Goal: Navigation & Orientation: Find specific page/section

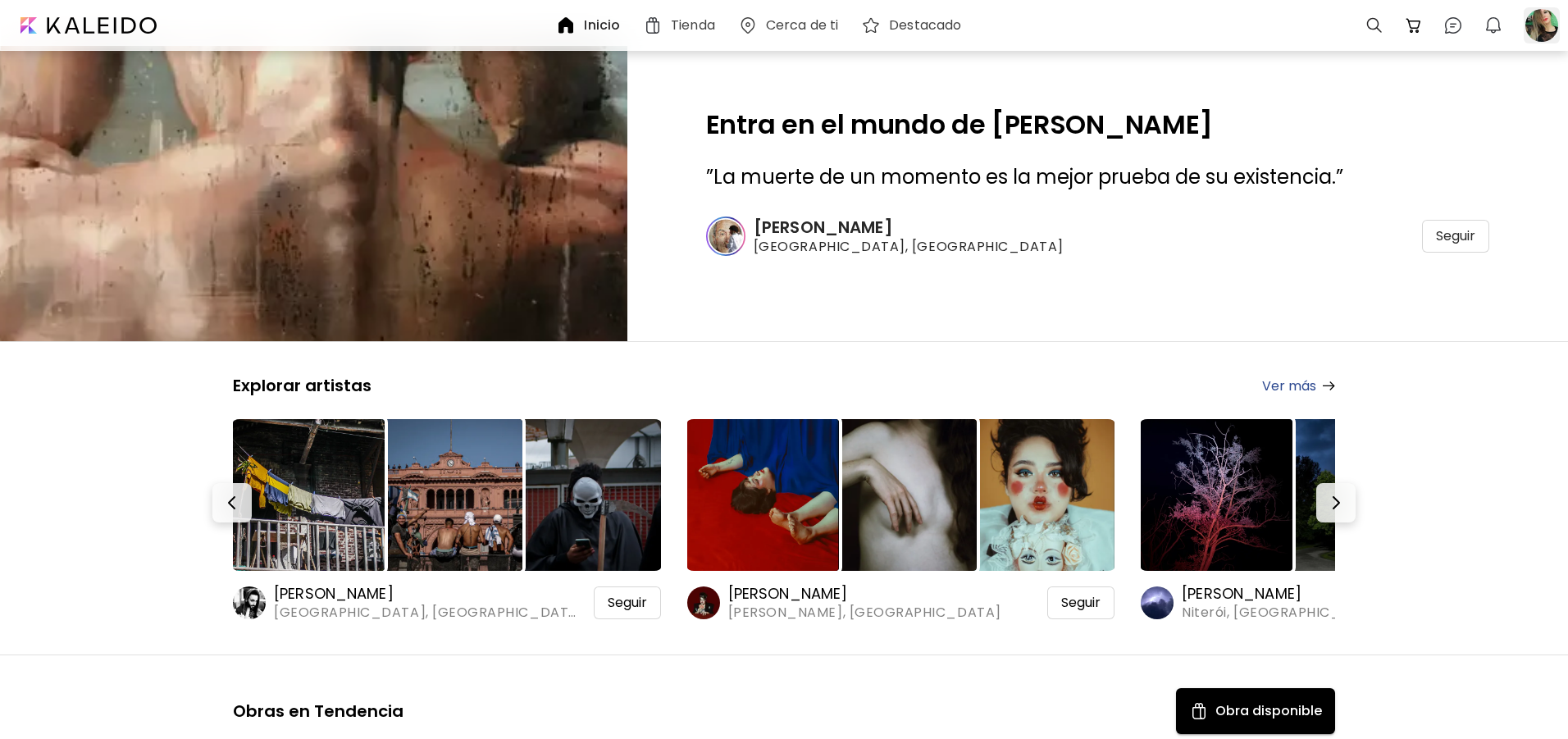
click at [1540, 22] on div at bounding box center [1542, 25] width 36 height 36
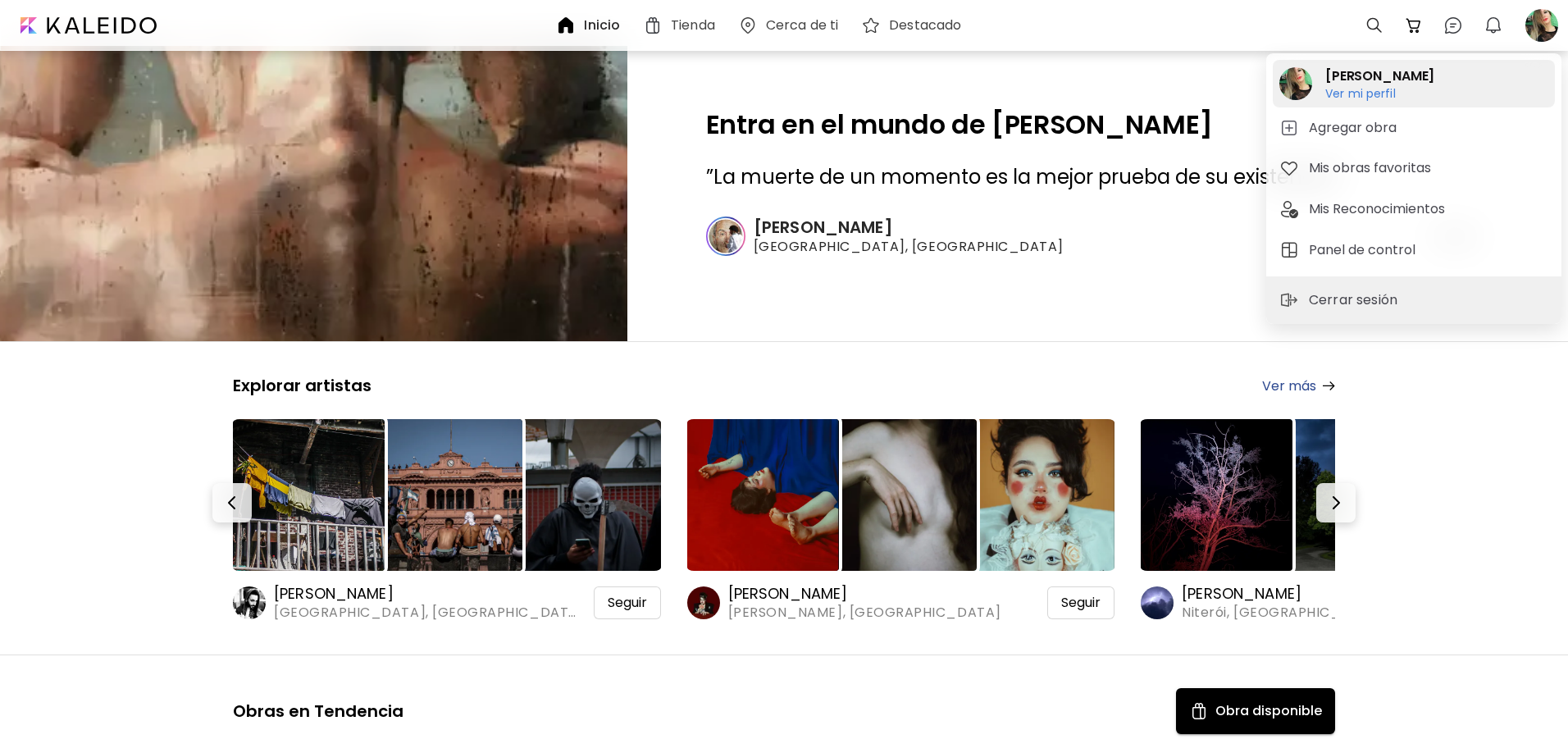
click at [1382, 91] on h6 "Ver mi perfil" at bounding box center [1380, 93] width 109 height 15
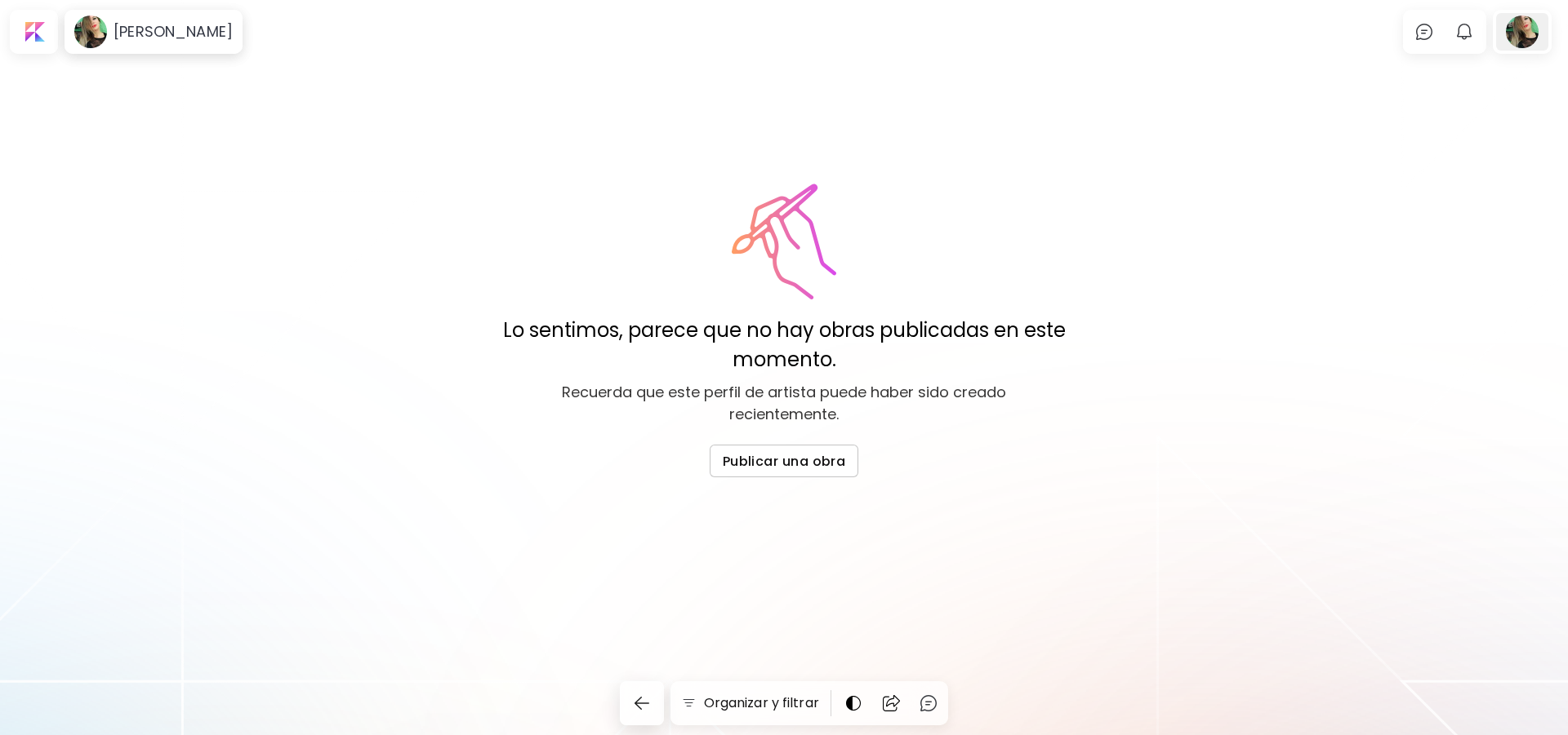
click at [1519, 28] on div at bounding box center [1522, 31] width 52 height 38
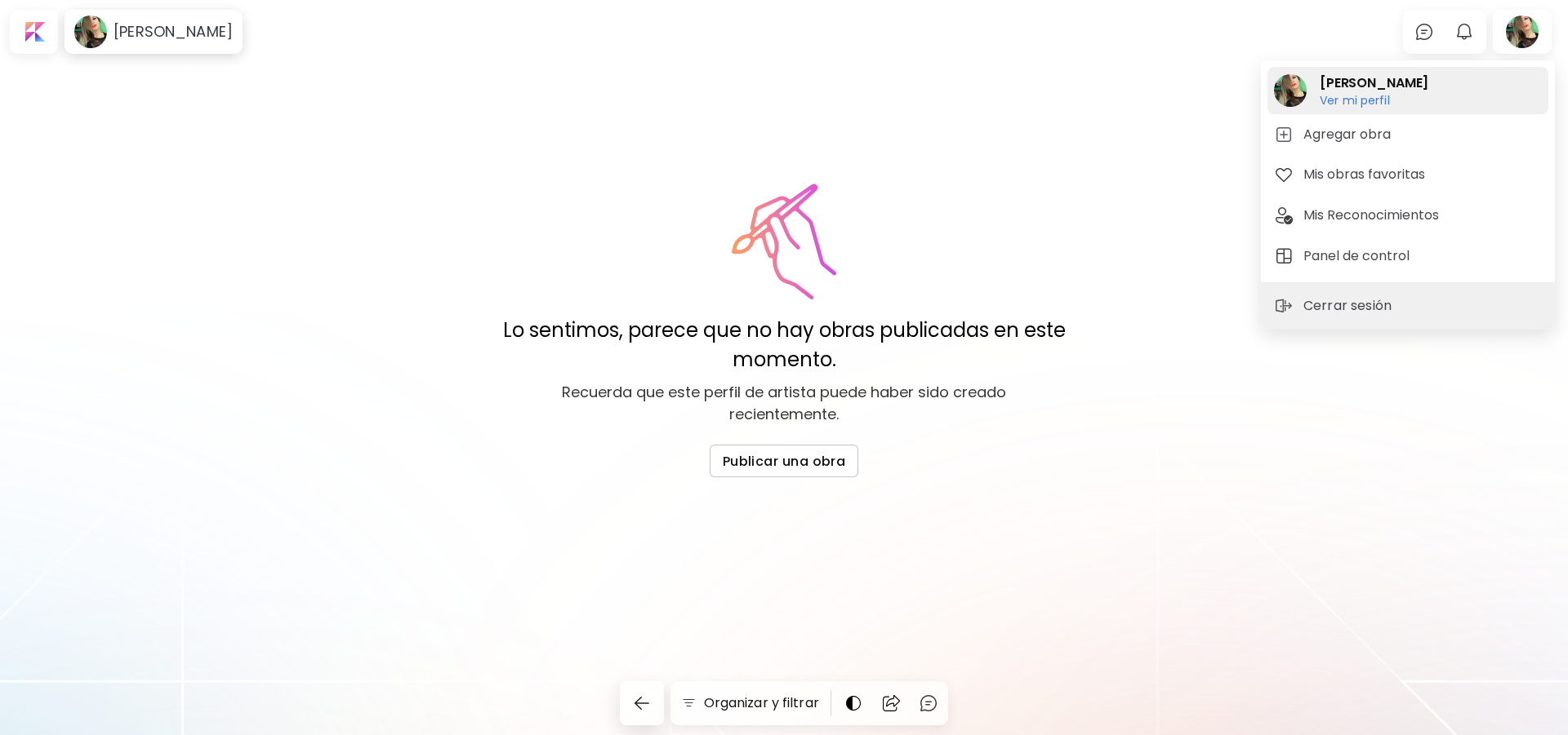
click at [1285, 87] on image at bounding box center [1290, 91] width 33 height 33
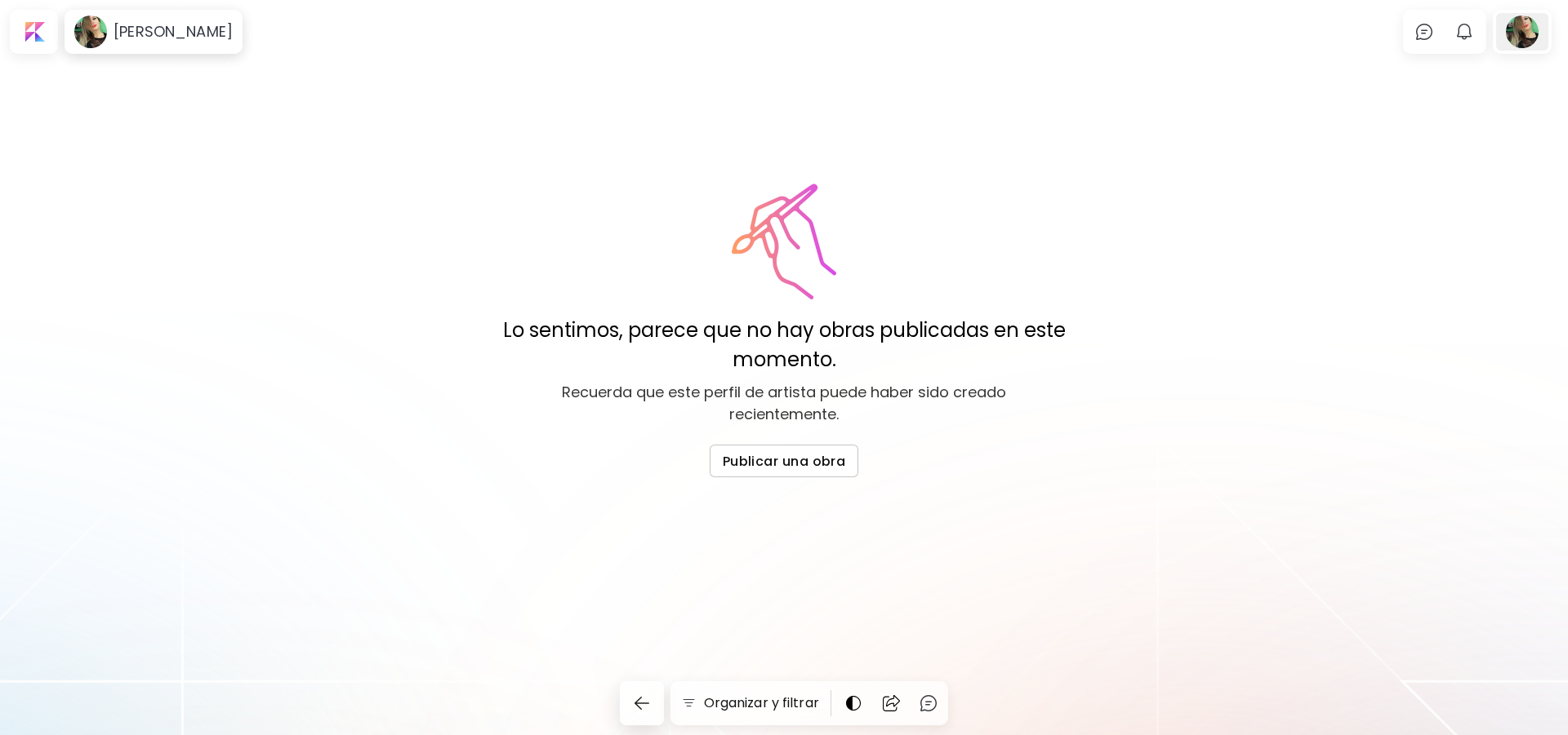
click at [1523, 26] on div at bounding box center [1522, 31] width 52 height 38
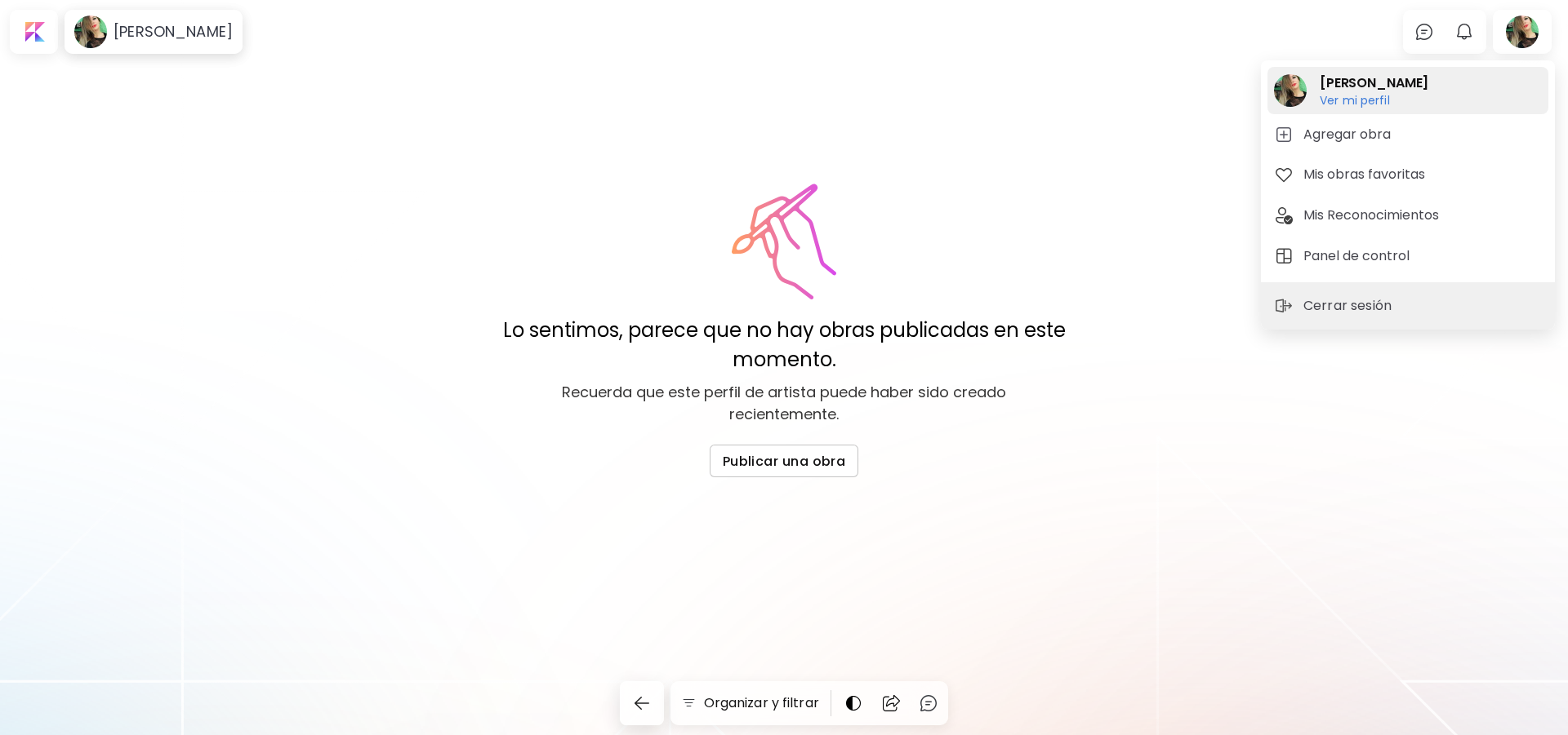
click at [1359, 101] on h6 "Ver mi perfil" at bounding box center [1374, 100] width 109 height 15
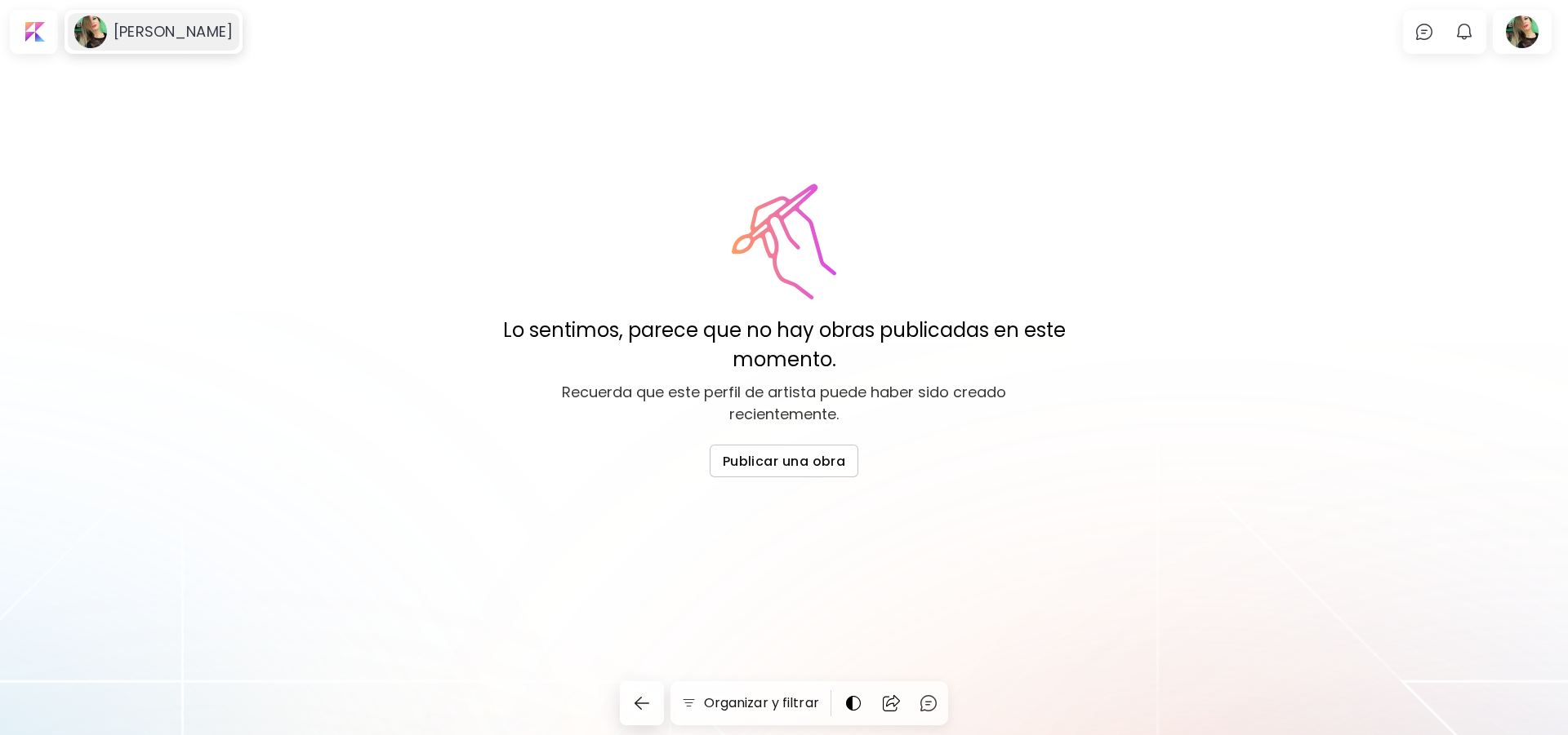
click at [171, 34] on h6 "[PERSON_NAME]" at bounding box center [173, 32] width 119 height 19
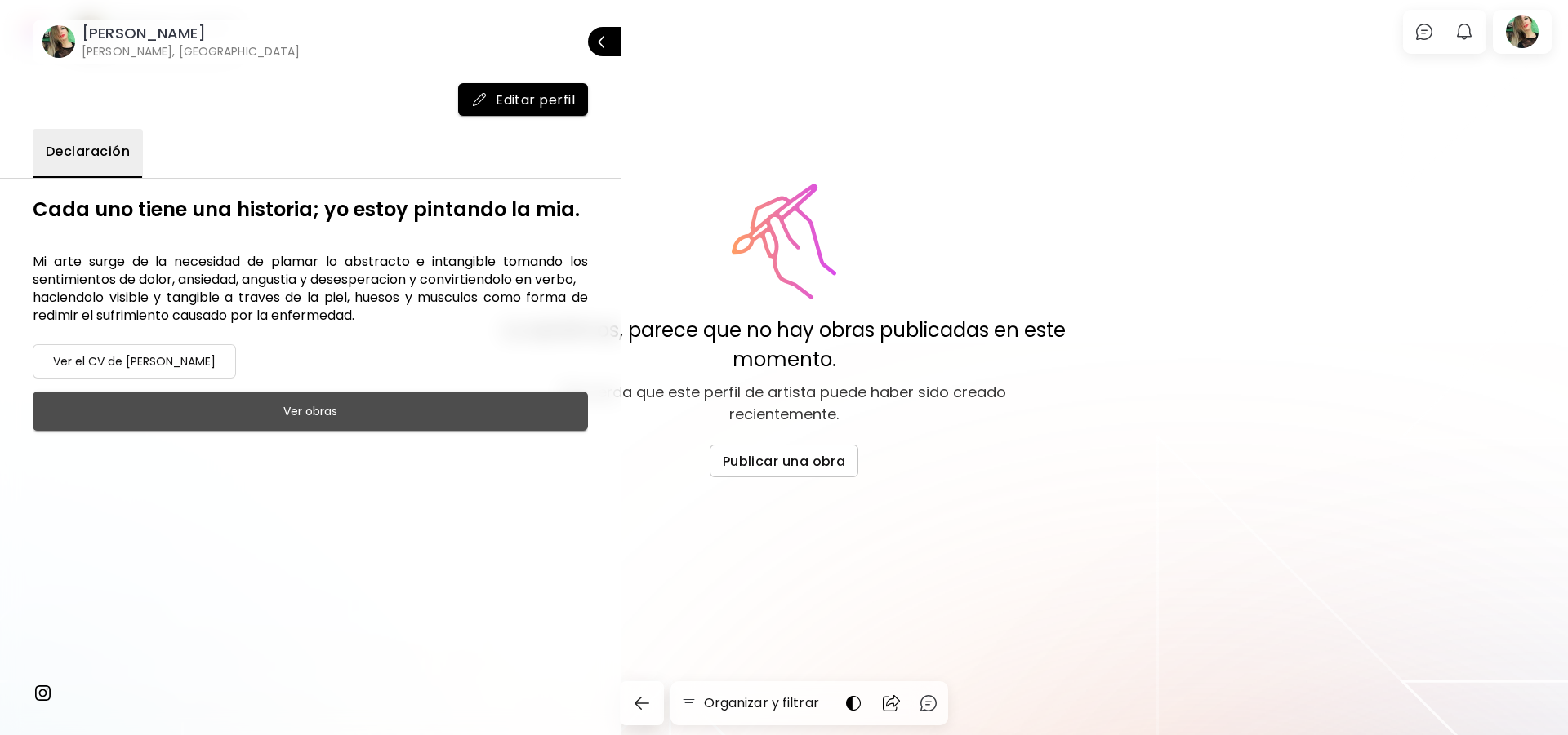
click at [297, 421] on h6 "Ver obras" at bounding box center [310, 411] width 54 height 19
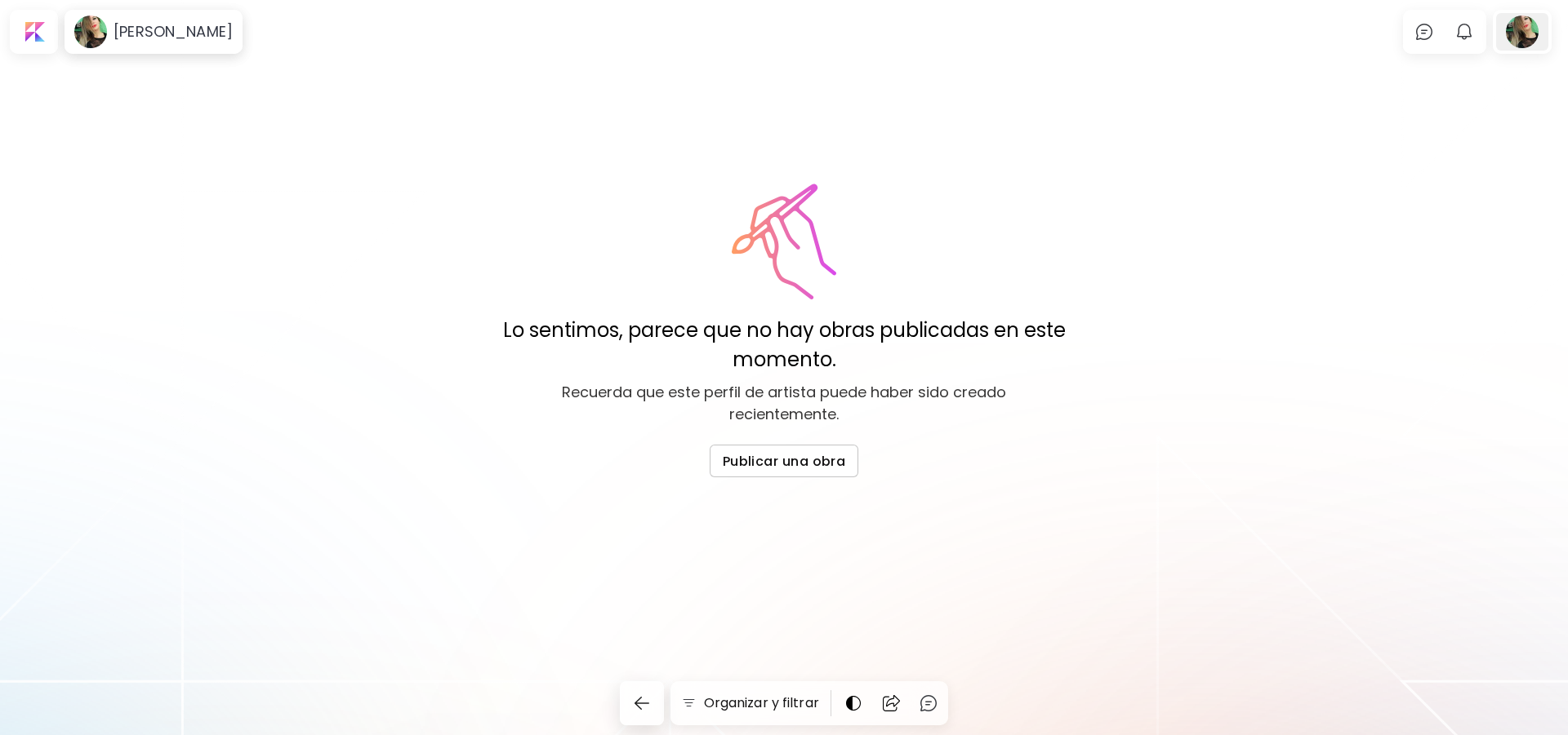
click at [1524, 27] on div at bounding box center [1522, 31] width 52 height 38
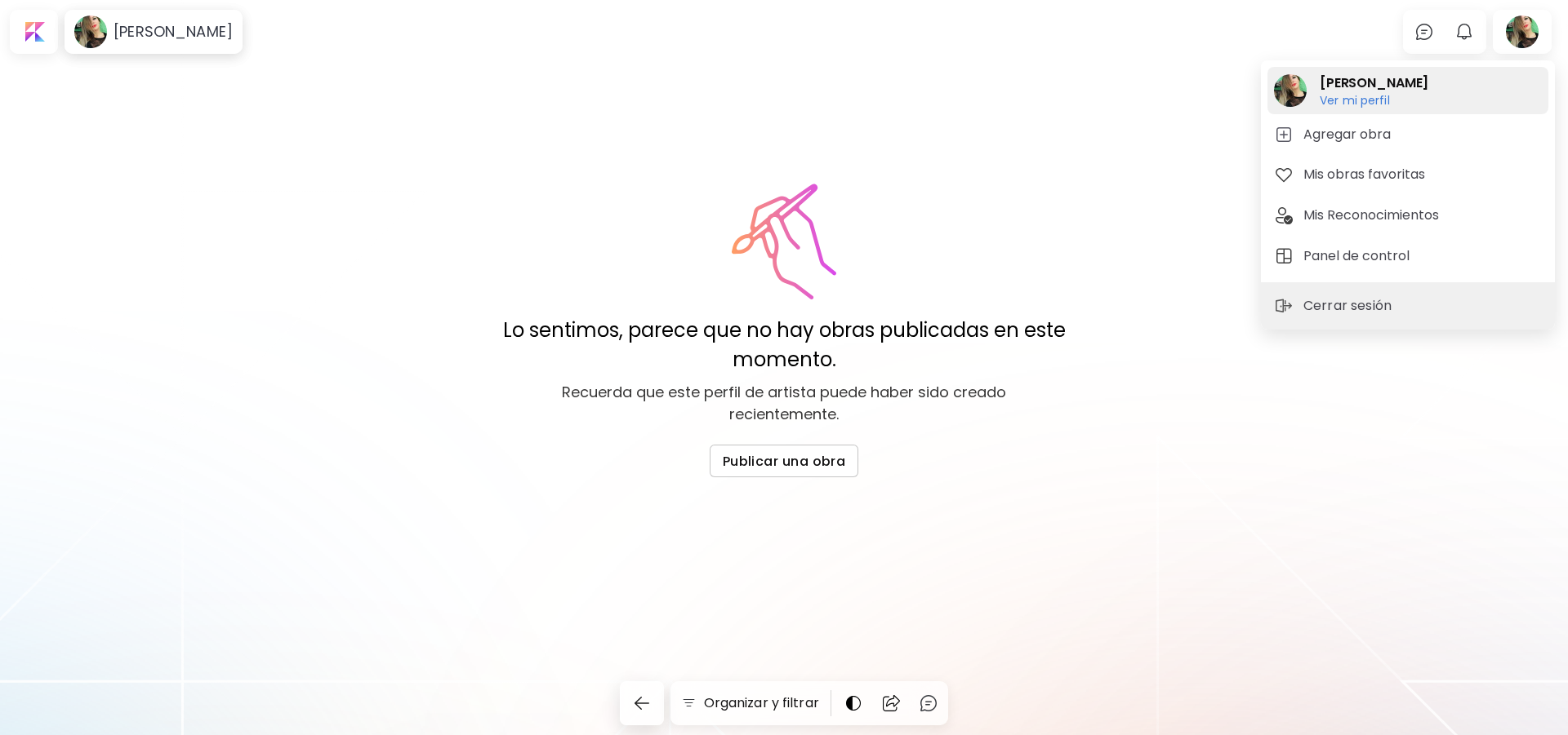
click at [1337, 78] on h2 "[PERSON_NAME]" at bounding box center [1374, 83] width 109 height 19
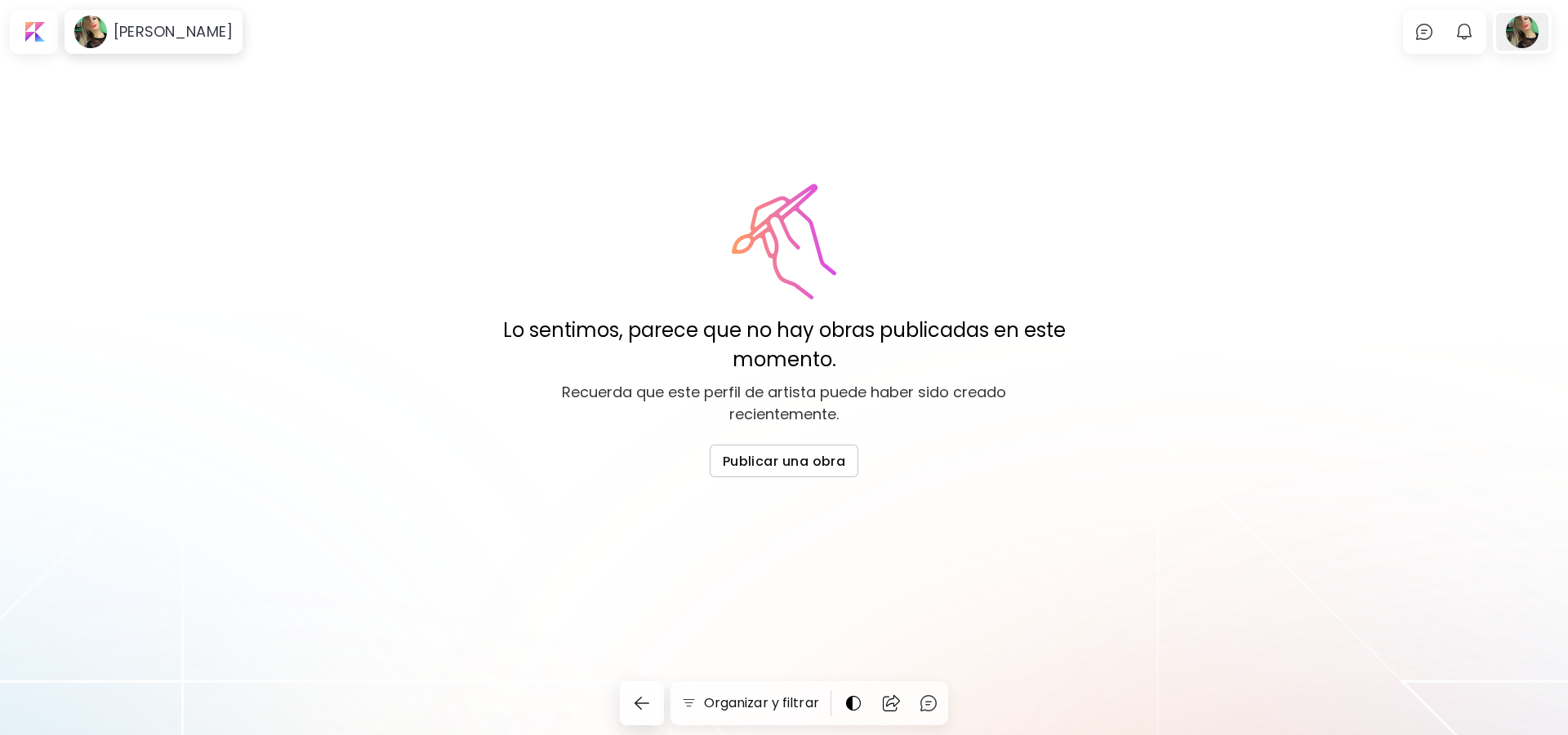
click at [1532, 31] on div at bounding box center [1522, 31] width 52 height 38
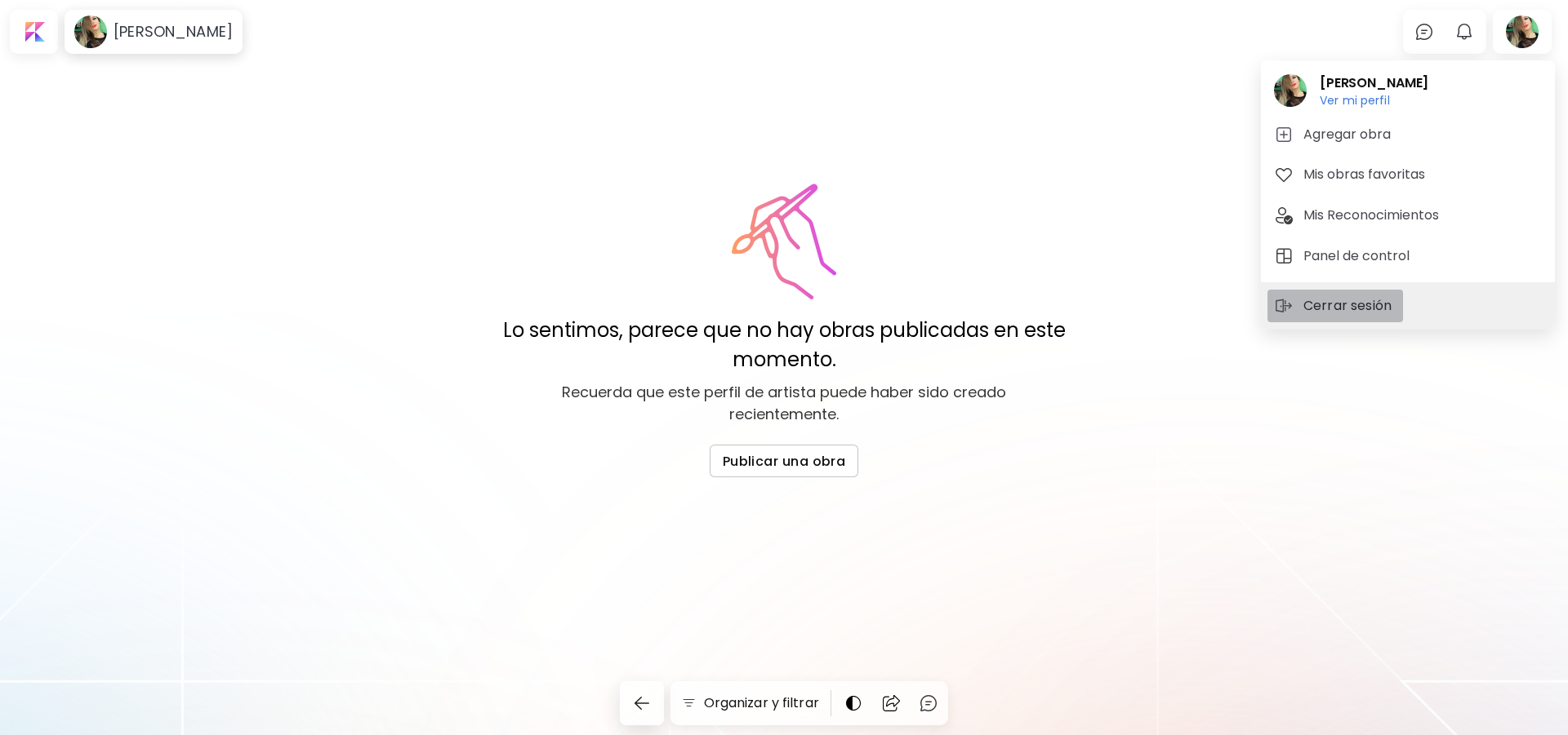
click at [1357, 307] on p "Cerrar sesión" at bounding box center [1350, 306] width 93 height 19
